Goal: Complete application form

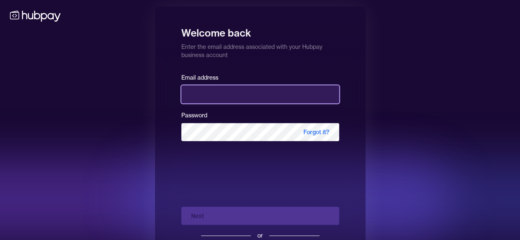
drag, startPoint x: 0, startPoint y: 0, endPoint x: 206, endPoint y: 92, distance: 225.7
click at [206, 92] on input "email" at bounding box center [260, 94] width 158 height 18
type input "**********"
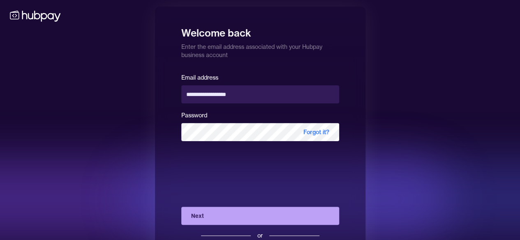
click at [237, 214] on button "Next" at bounding box center [260, 216] width 158 height 18
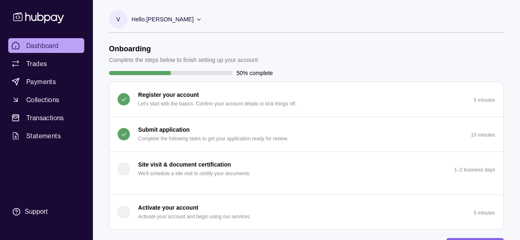
click at [362, 140] on button "Submit application Complete the following tasks to get your application ready f…" at bounding box center [306, 134] width 394 height 35
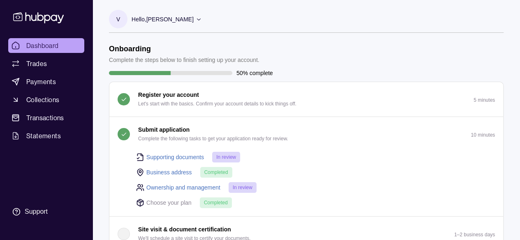
scroll to position [82, 0]
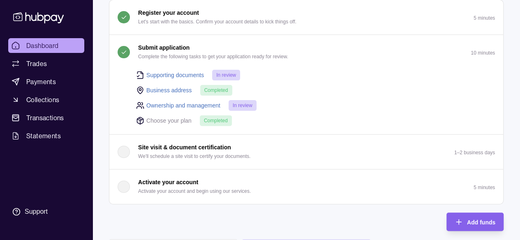
click at [40, 43] on span "Dashboard" at bounding box center [42, 46] width 32 height 10
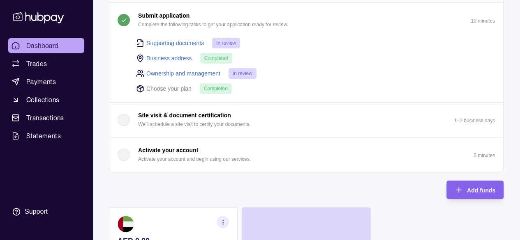
scroll to position [123, 0]
